Goal: Register for event/course

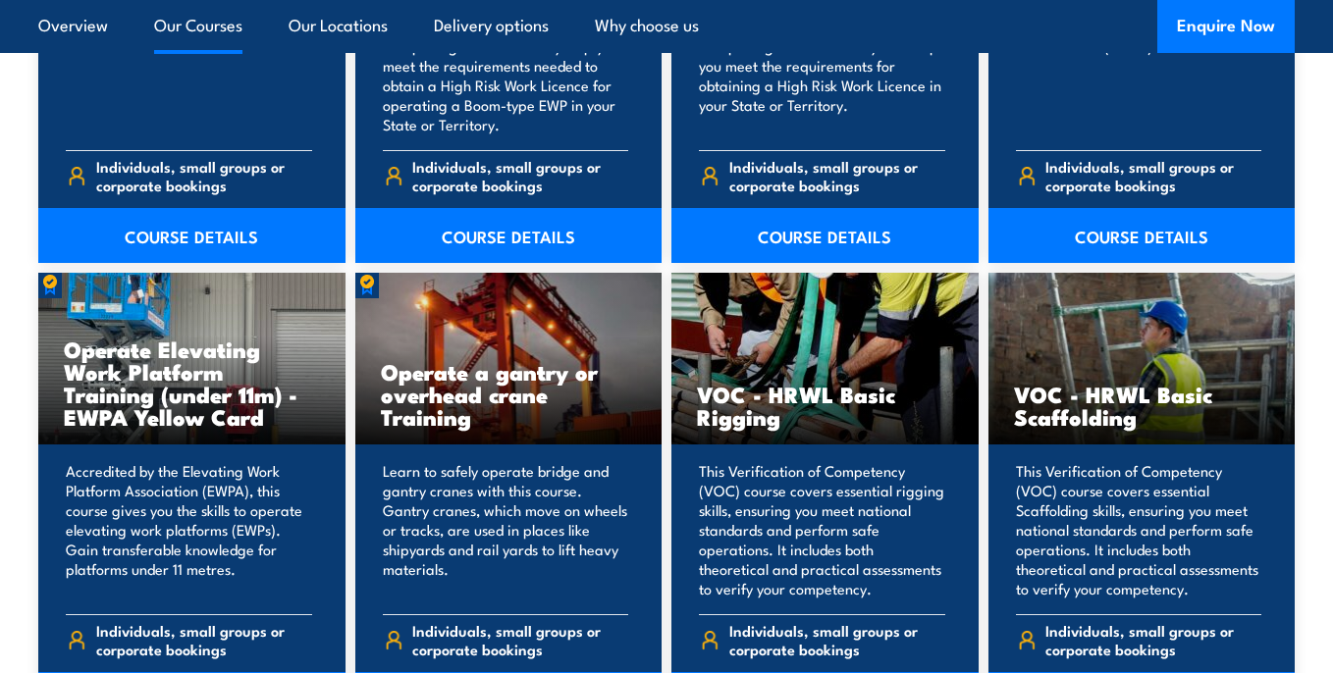
scroll to position [1842, 0]
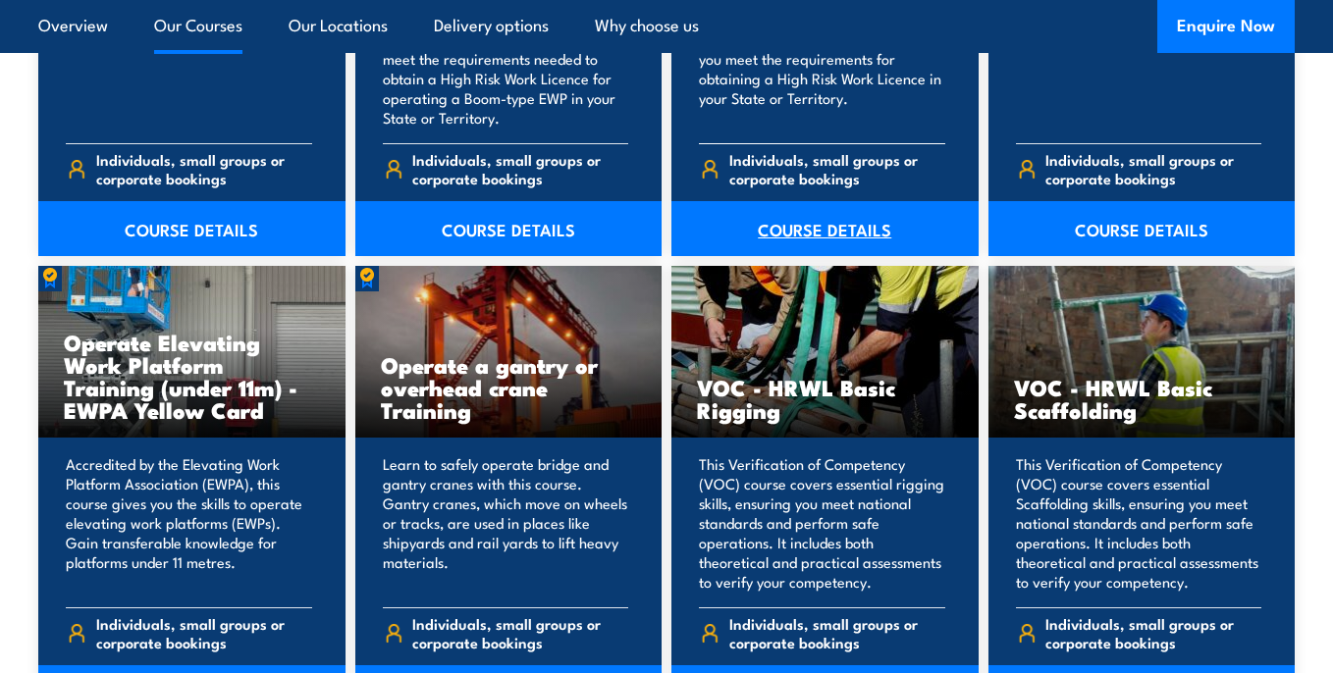
click at [817, 233] on link "COURSE DETAILS" at bounding box center [824, 228] width 307 height 55
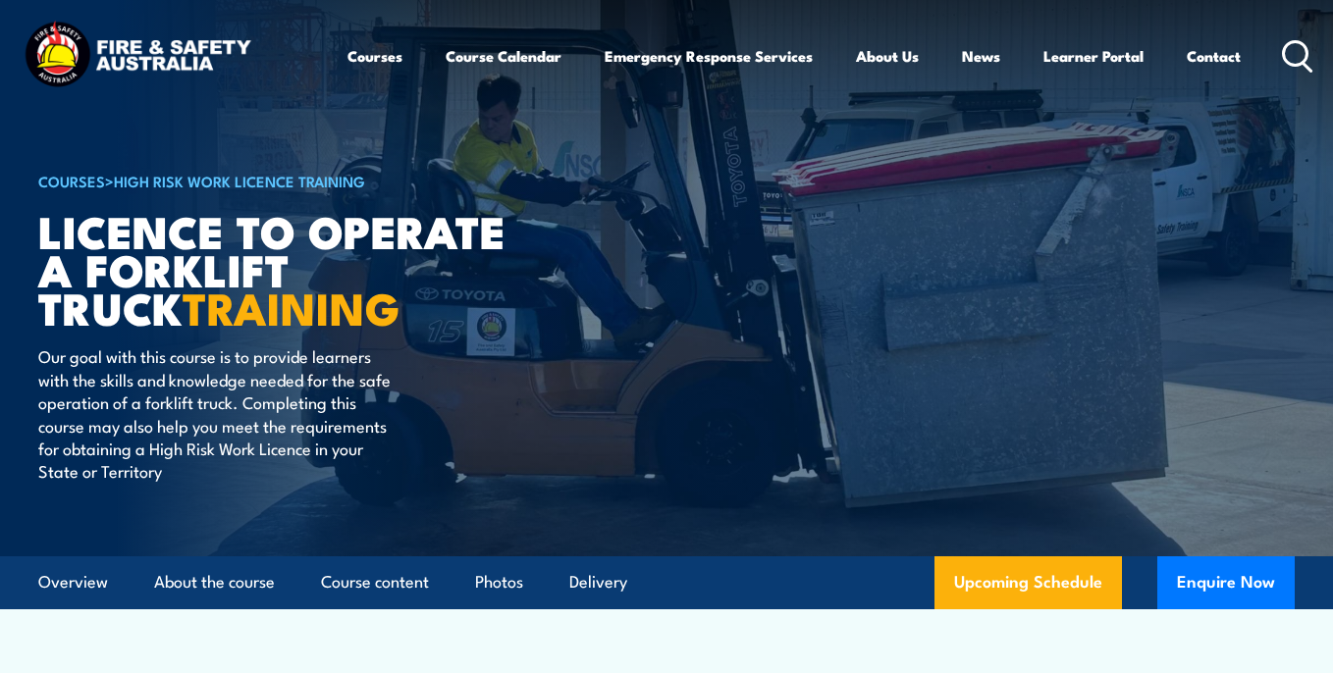
scroll to position [578, 0]
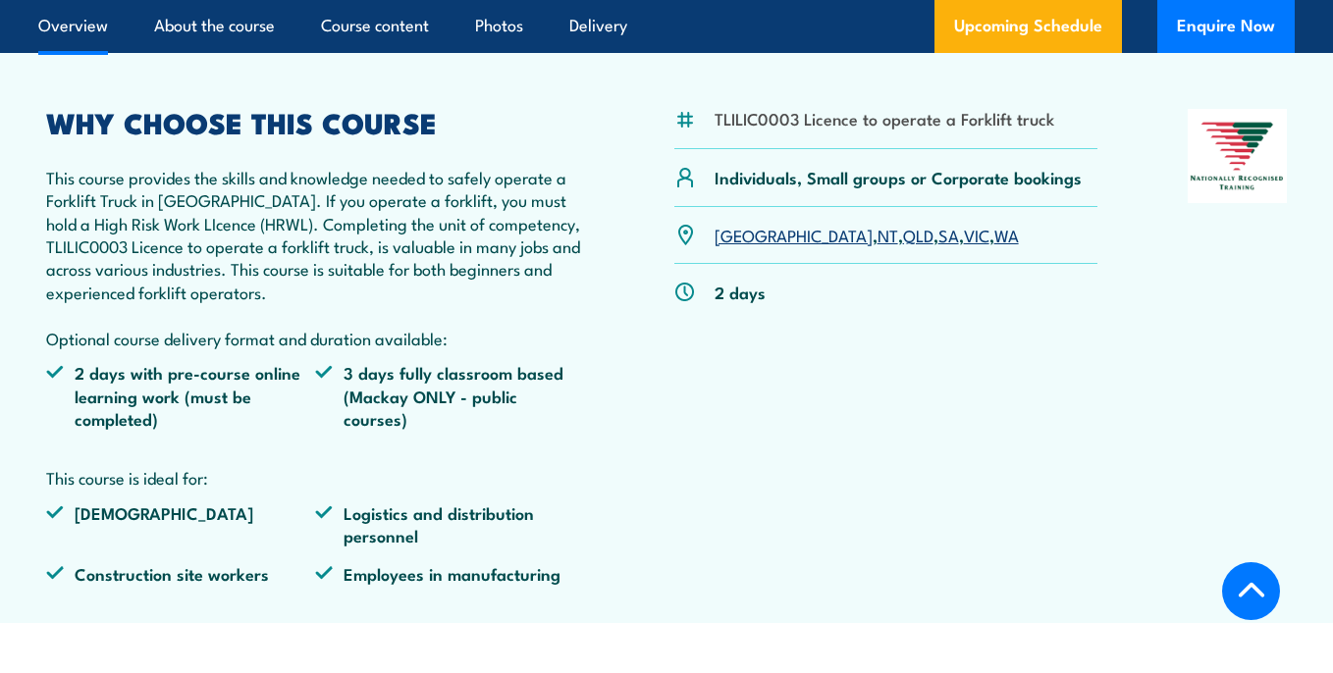
click at [938, 238] on link "SA" at bounding box center [948, 235] width 21 height 24
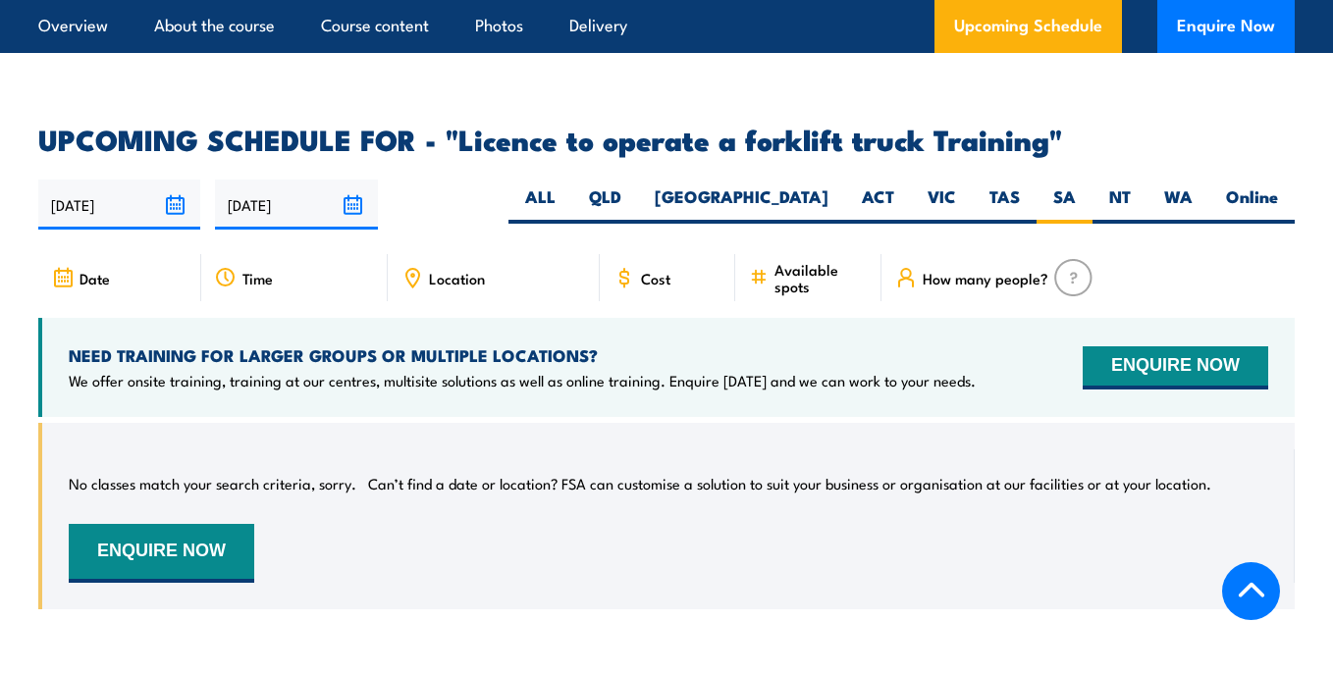
scroll to position [3091, 0]
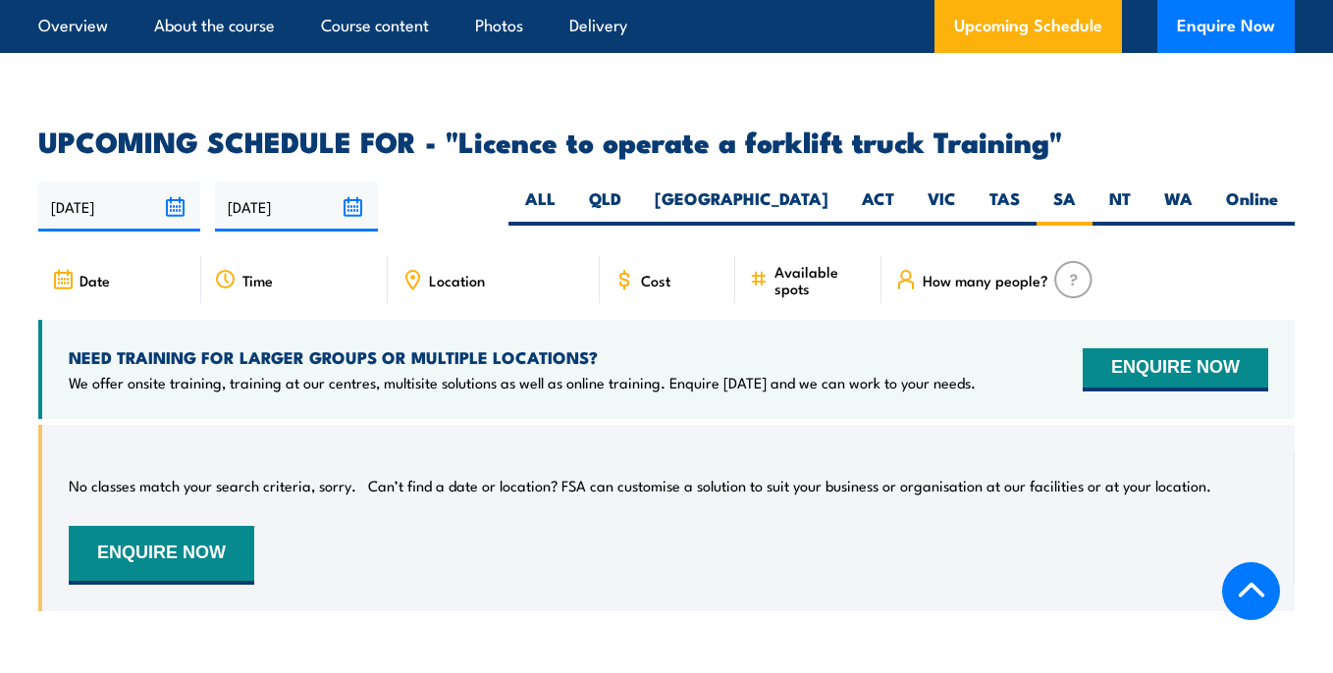
click at [179, 182] on input "[DATE]" at bounding box center [119, 207] width 162 height 50
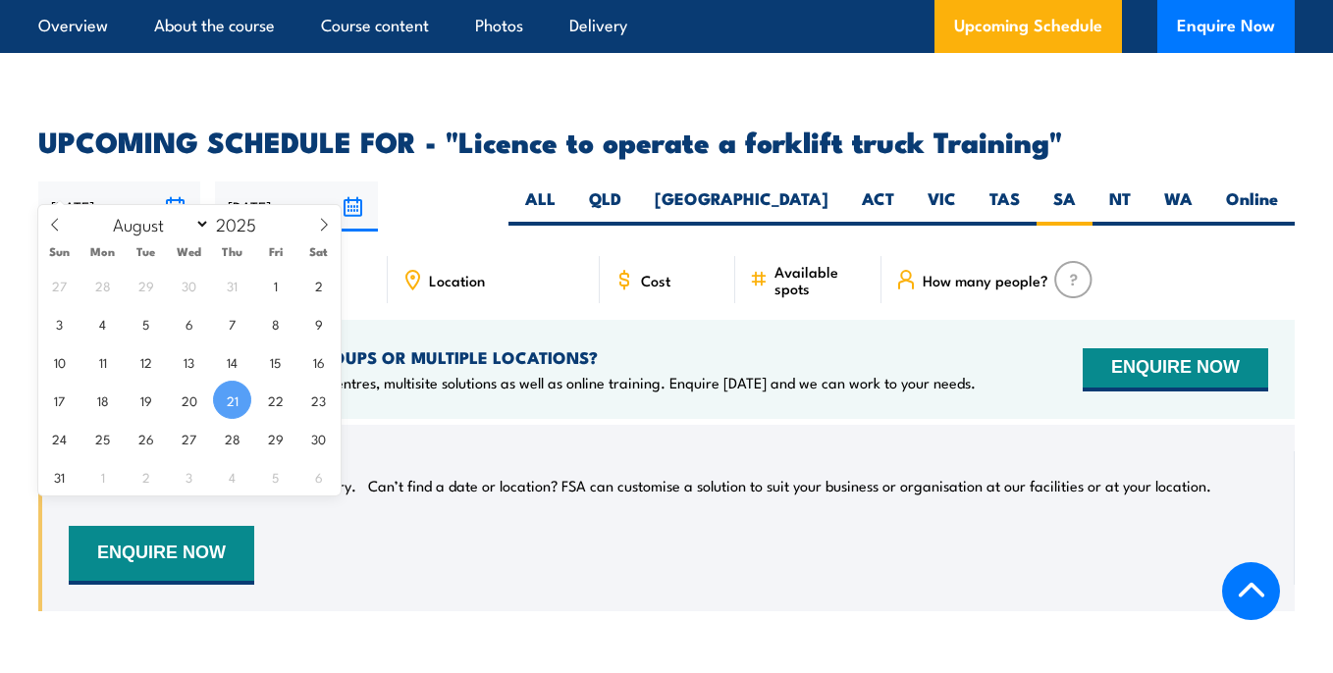
click at [469, 182] on div "21/08/2025 17/02/2026" at bounding box center [666, 207] width 1256 height 50
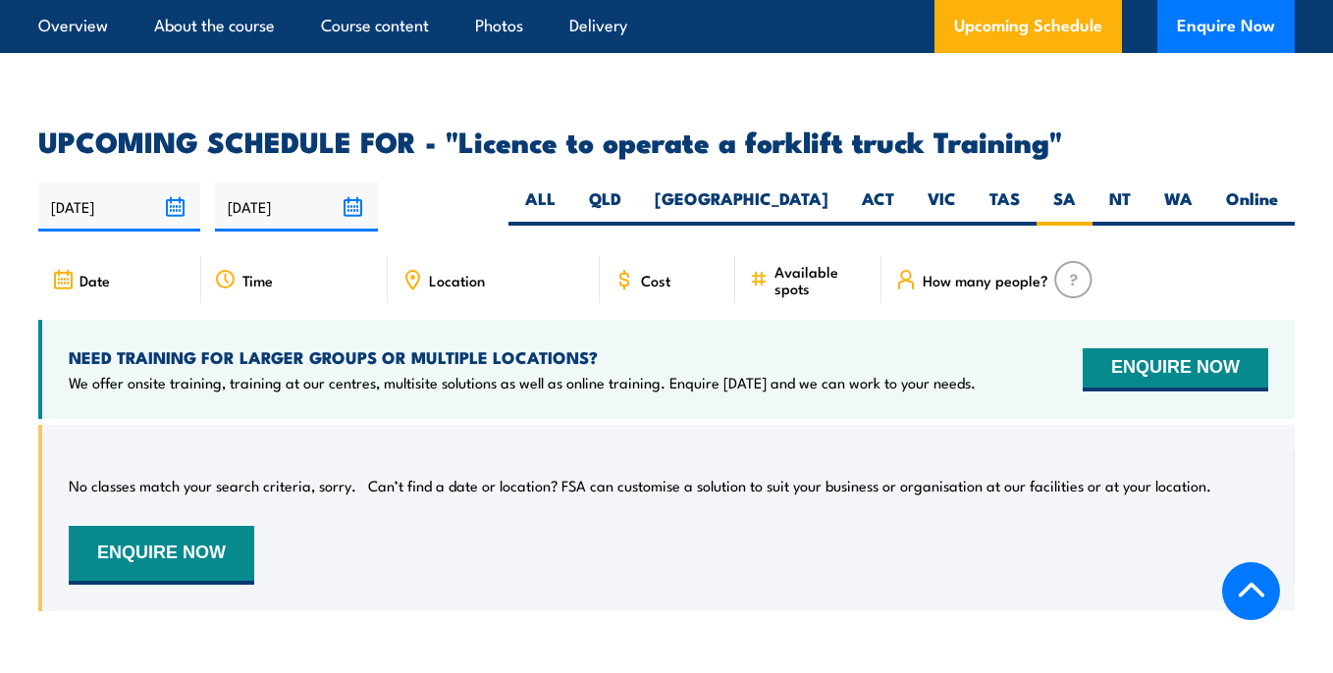
click at [351, 182] on input "[DATE]" at bounding box center [296, 207] width 162 height 50
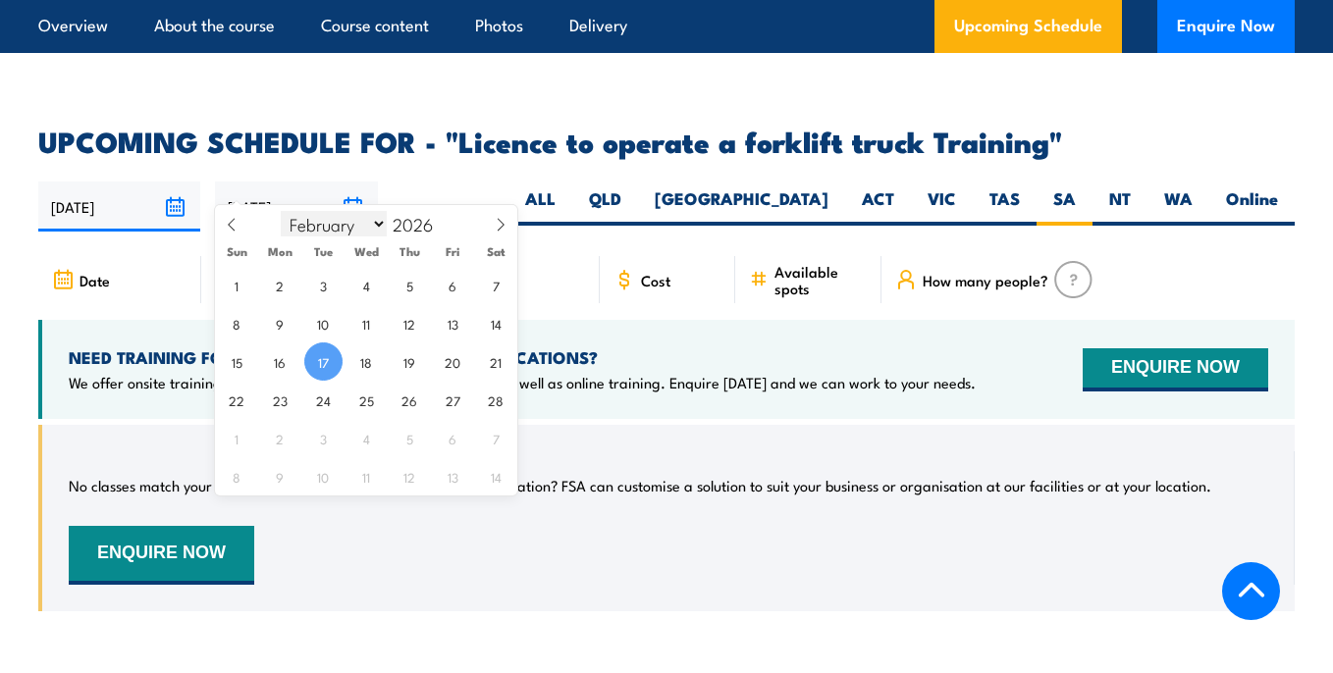
click at [376, 226] on select "January February March April May June July August September October November De…" at bounding box center [334, 224] width 107 height 26
select select "8"
click at [281, 211] on select "January February March April May June July August September October November De…" at bounding box center [334, 224] width 107 height 26
click at [417, 221] on input "2026" at bounding box center [419, 224] width 65 height 24
click at [442, 220] on span at bounding box center [445, 218] width 14 height 12
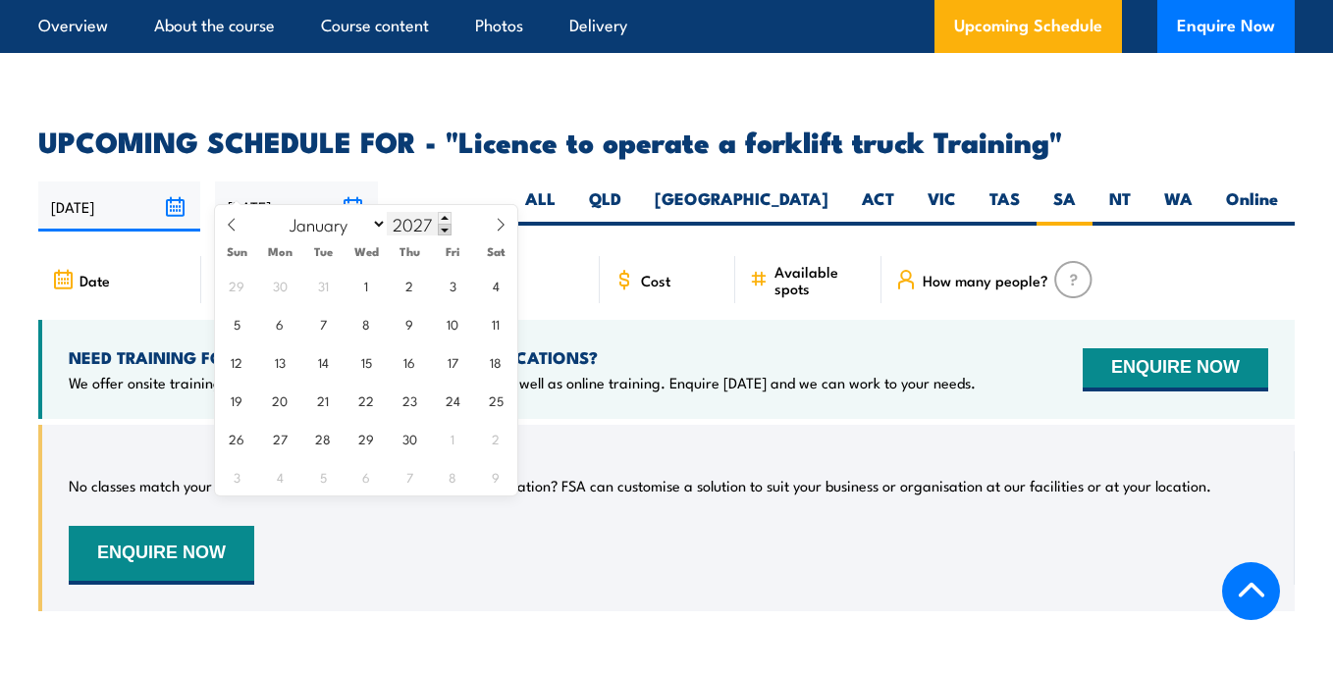
click at [443, 235] on span at bounding box center [445, 230] width 14 height 12
type input "2025"
click at [327, 438] on span "30" at bounding box center [323, 438] width 38 height 38
type input "30/09/2025"
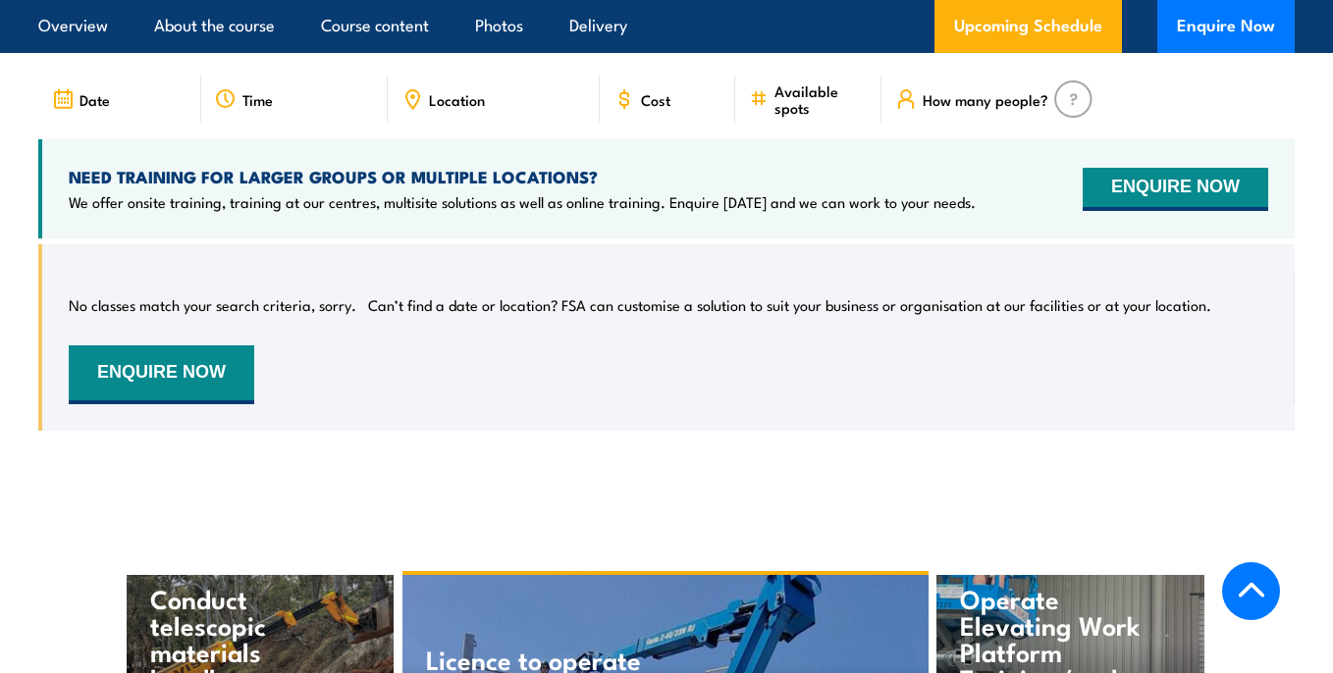
scroll to position [3105, 0]
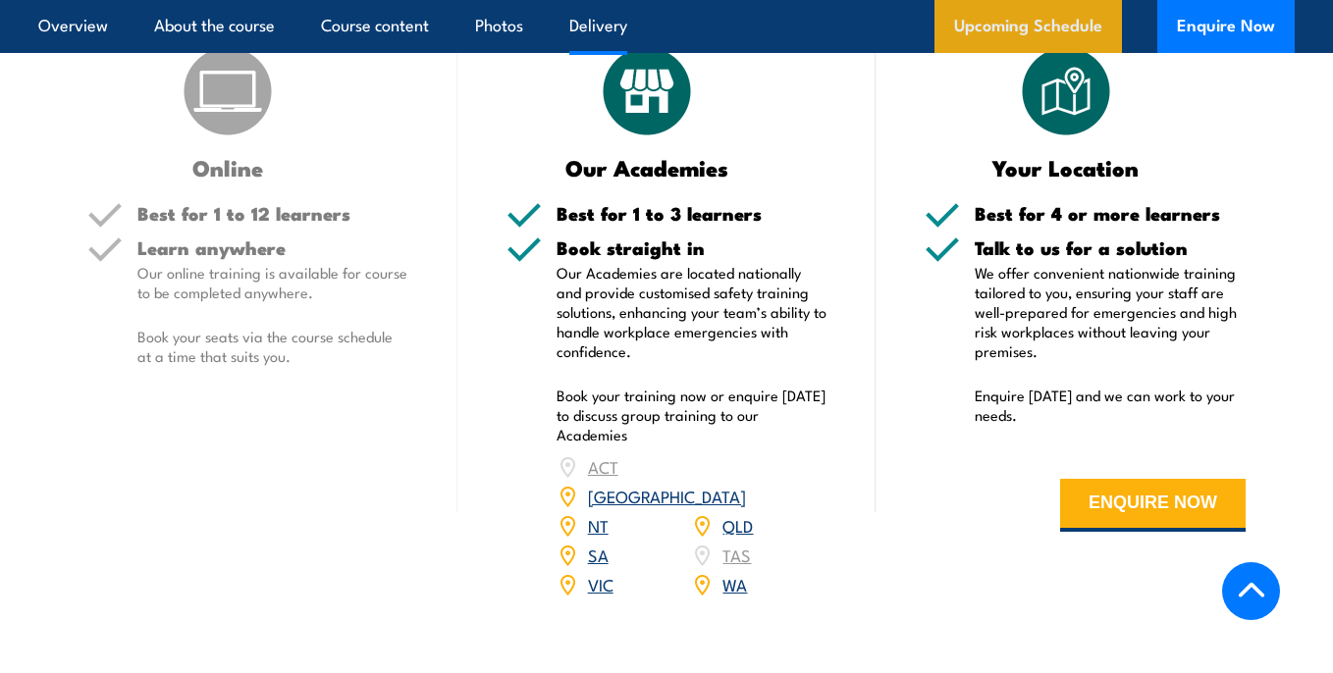
click at [1022, 35] on link "Upcoming Schedule" at bounding box center [1027, 26] width 187 height 53
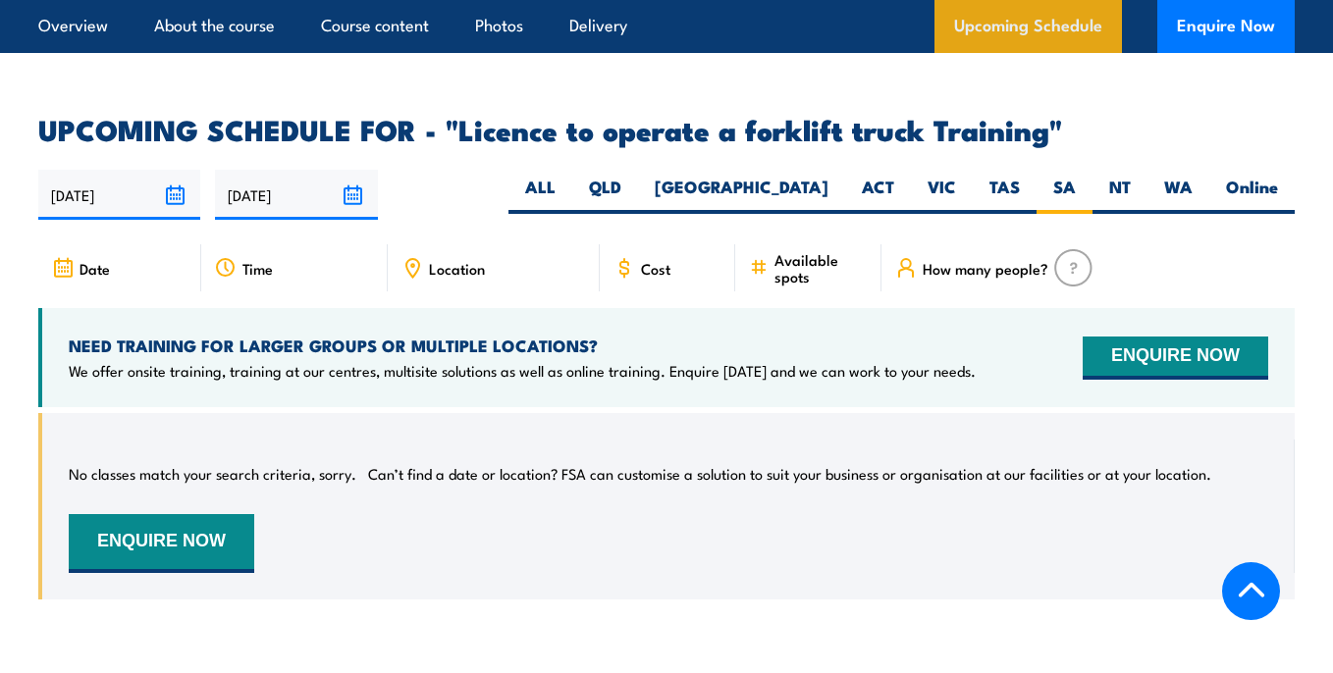
scroll to position [3189, 0]
